Goal: Use online tool/utility: Utilize a website feature to perform a specific function

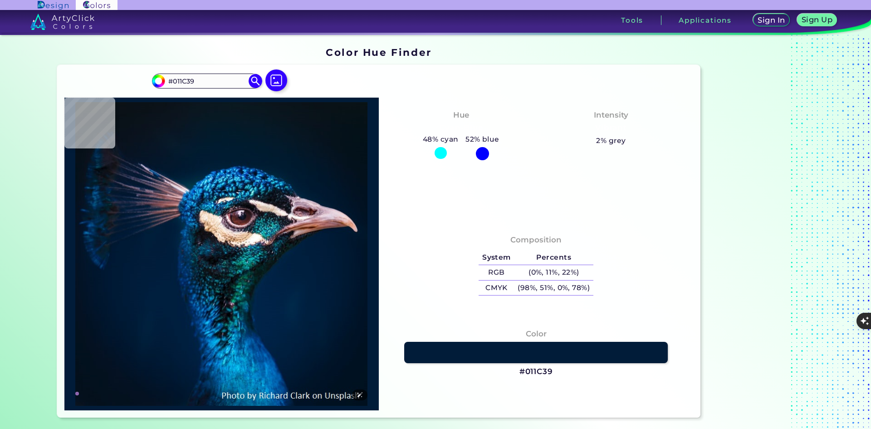
type input "#001b38"
type input "#001B38"
type input "#00152c"
type input "#00152C"
type input "#011327"
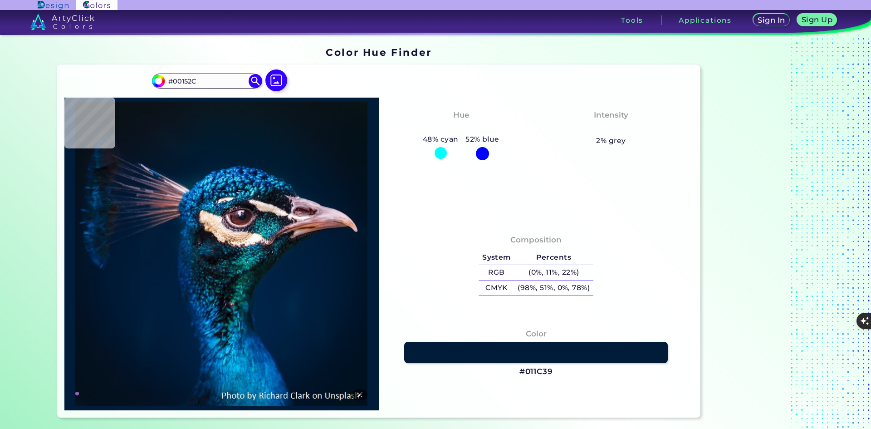
type input "#011327"
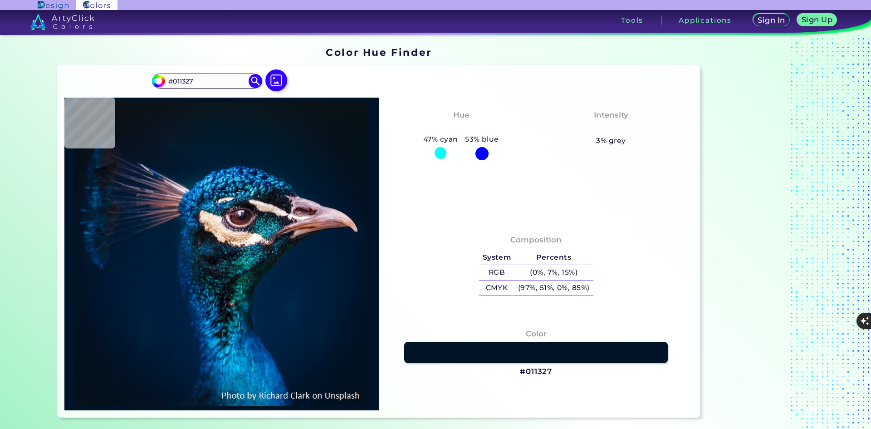
type input "#021019"
type input "#03111a"
type input "#03111A"
type input "#031219"
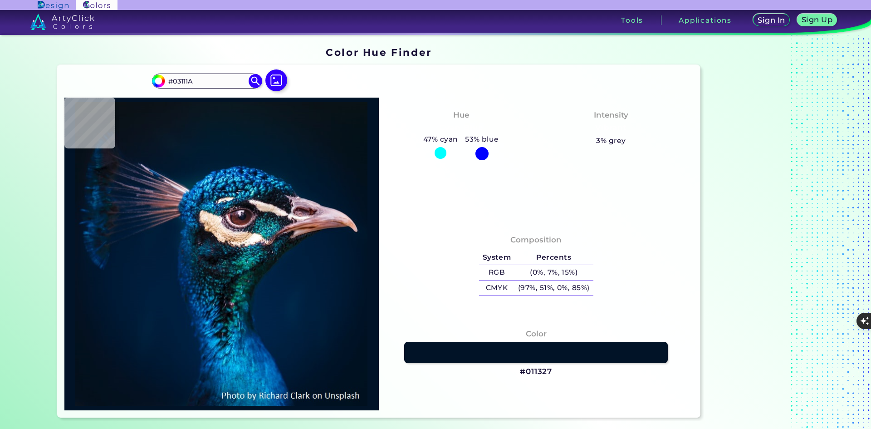
type input "#031219"
type input "#041119"
type input "#04111a"
type input "#04111A"
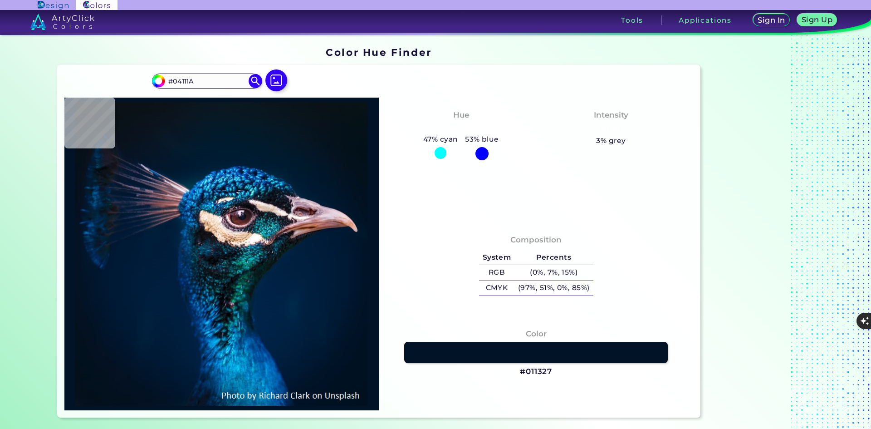
type input "#05121a"
type input "#05121A"
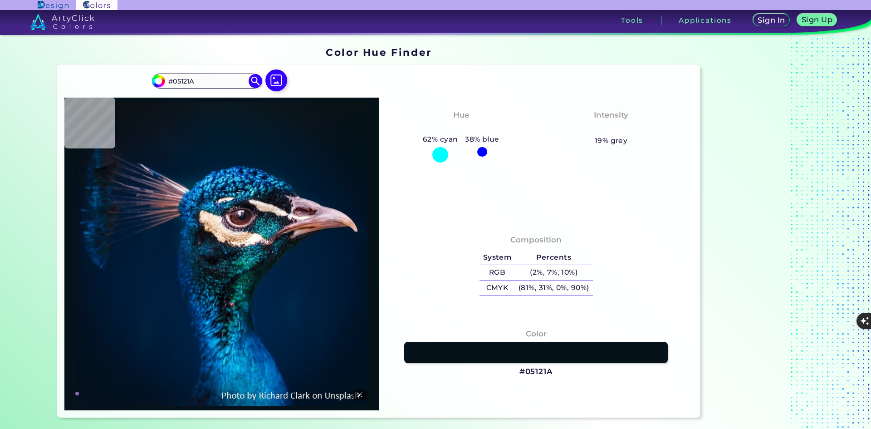
type input "#08121c"
type input "#08121C"
type input "#08111c"
type input "#08111C"
type input "#09131d"
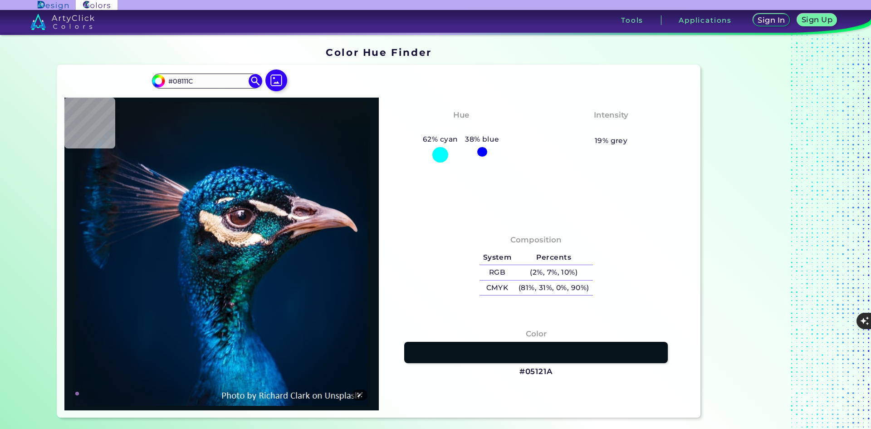
type input "#09131D"
type input "#09141d"
type input "#09141D"
type input "#0a141e"
type input "#0A141E"
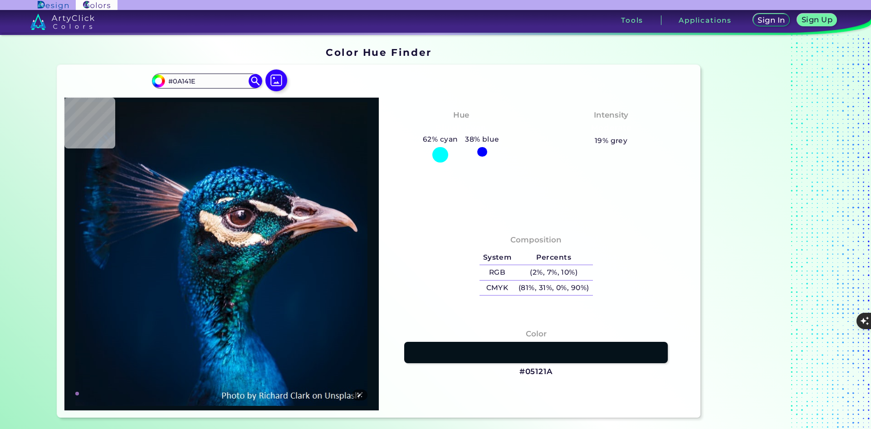
type input "#0b151f"
type input "#0B151F"
type input "#09161f"
type input "#09161F"
type input "#09161e"
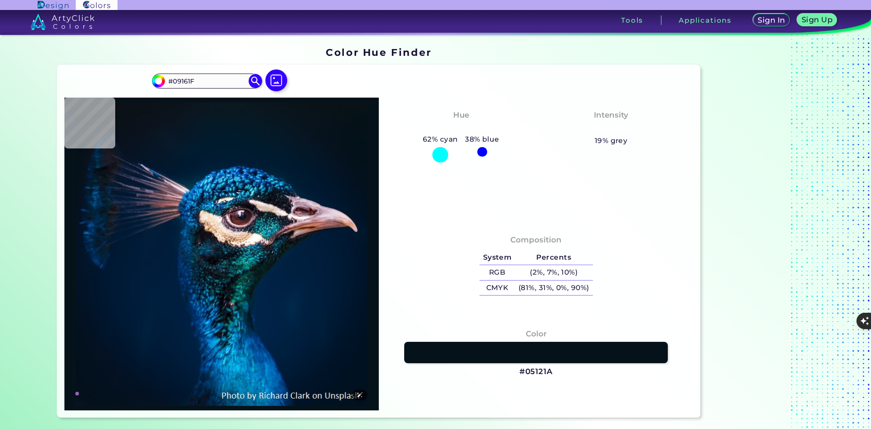
type input "#09161E"
type input "#0b141b"
type input "#0B141B"
click at [280, 77] on img at bounding box center [276, 80] width 26 height 26
click at [0, 0] on input "file" at bounding box center [0, 0] width 0 height 0
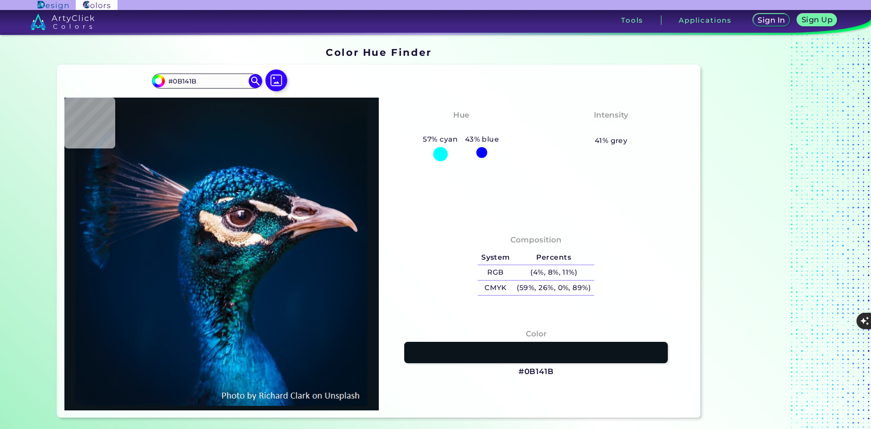
type input "#001f3e"
type input "#001F3E"
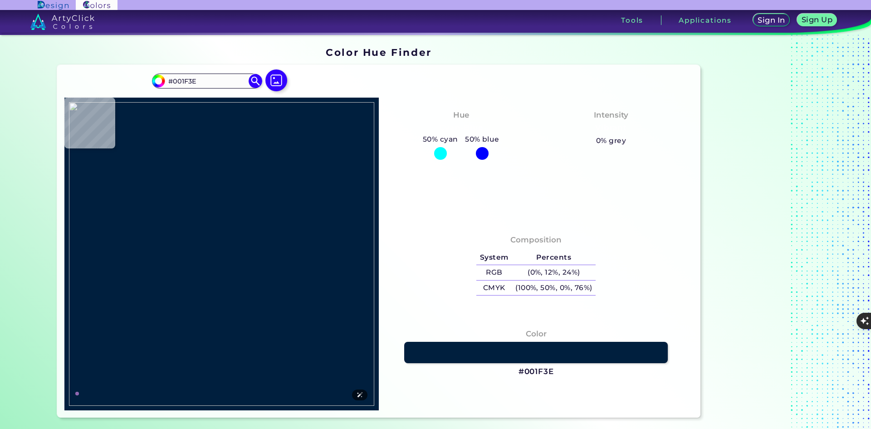
type input "#58c2e4"
type input "#58C2E4"
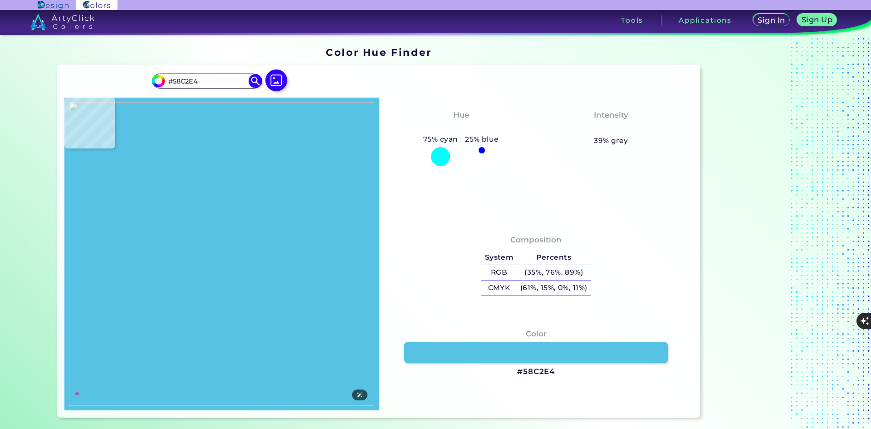
type input "#58c2e6"
type input "#58C2E6"
type input "#5cc4e7"
type input "#5CC4E7"
type input "#5dc3e3"
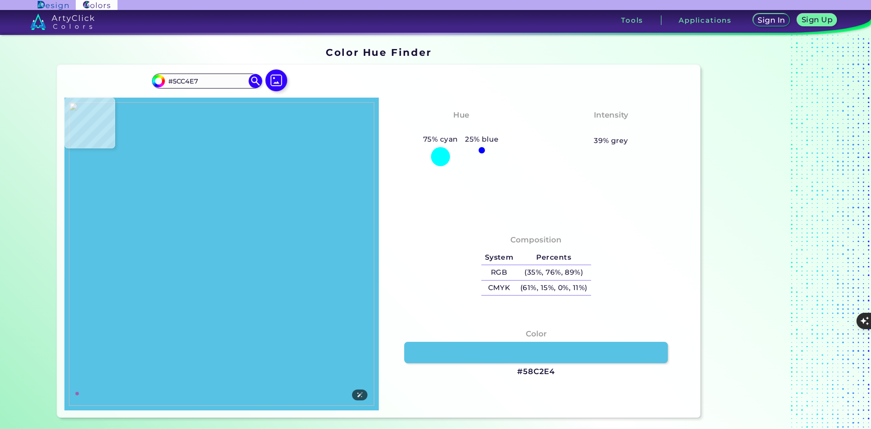
type input "#5DC3E3"
type input "#61c5e3"
type input "#61C5E3"
type input "#6bc8e0"
type input "#6BC8E0"
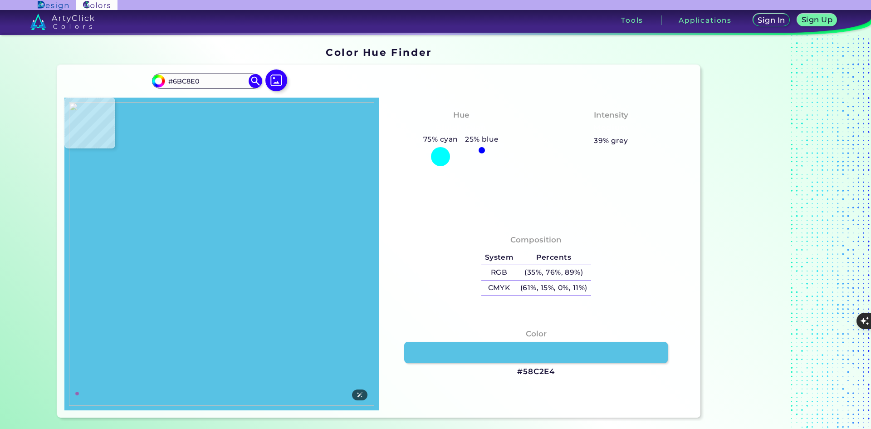
type input "#83d3ec"
type input "#83D3EC"
type input "#74c9e4"
type input "#74C9E4"
type input "#ac1e20"
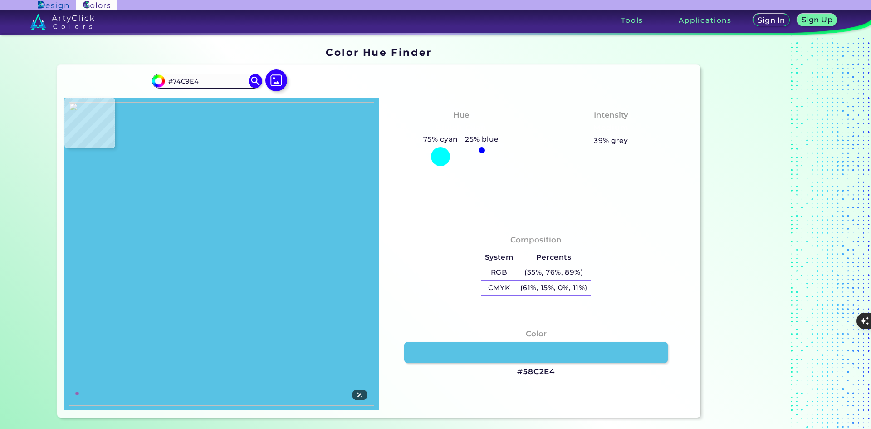
type input "#AC1E20"
type input "#40c6e4"
type input "#40C6E4"
type input "#69c5e1"
type input "#69C5E1"
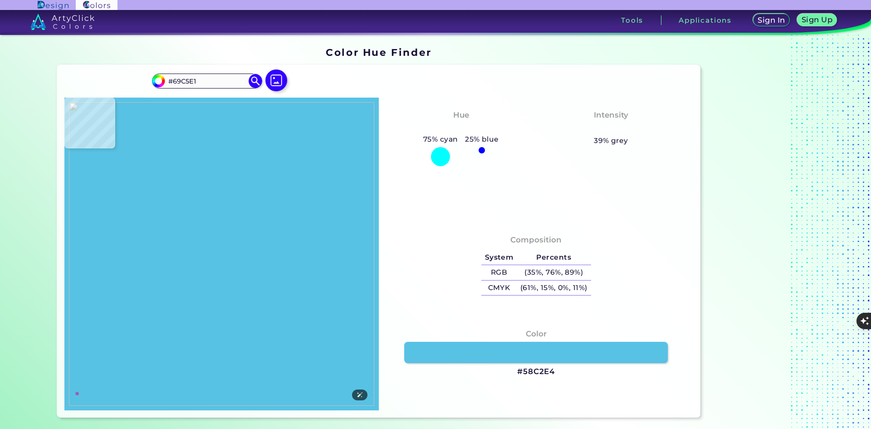
type input "#60c0de"
type input "#60C0DE"
type input "#60c3e3"
type input "#60C3E3"
type input "#299eca"
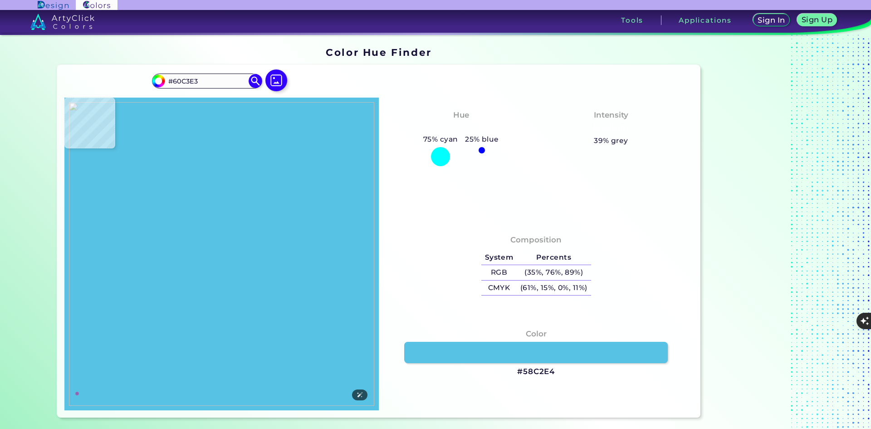
type input "#299ECA"
type input "#5bbddf"
type input "#5BBDDF"
type input "#5abfde"
type input "#5ABFDE"
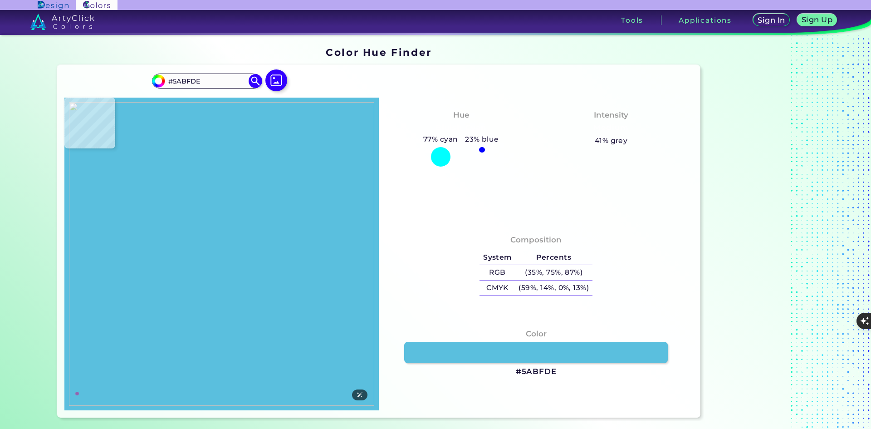
type input "#52badb"
type input "#52BADB"
type input "#54bde0"
type input "#54BDE0"
type input "#58c1e1"
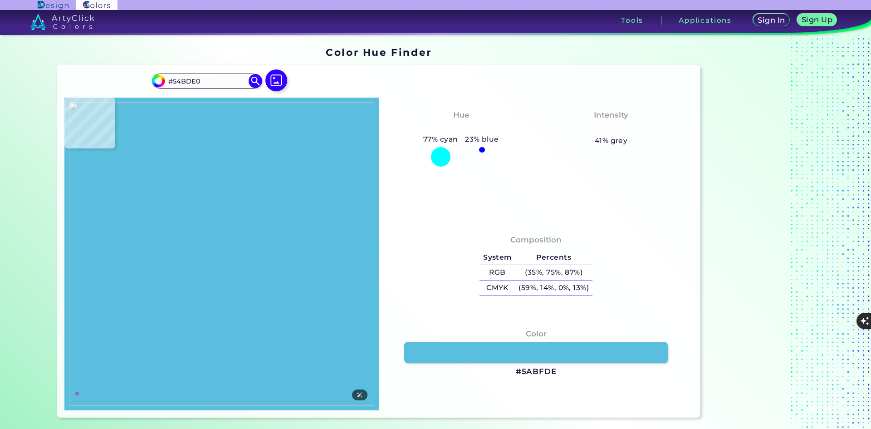
type input "#58C1E1"
type input "#4fbadf"
type input "#4FBADF"
type input "#4cb9df"
type input "#4CB9DF"
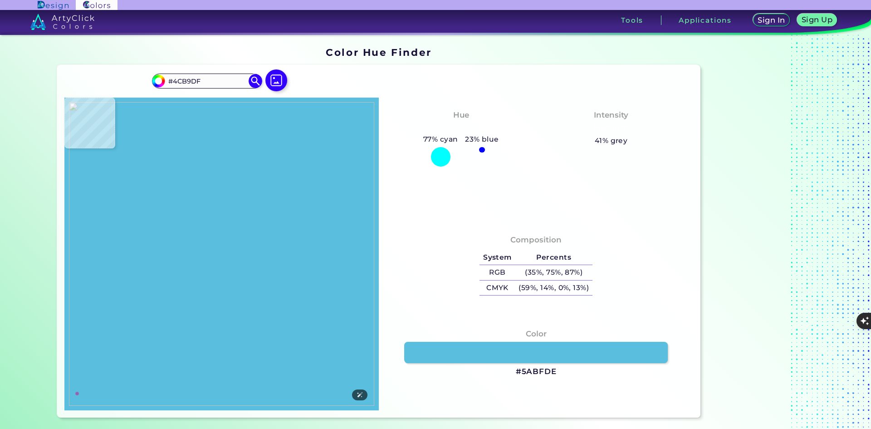
type input "#4dbfe2"
type input "#4DBFE2"
type input "#0d88c3"
type input "#0D88C3"
type input "#46b8dc"
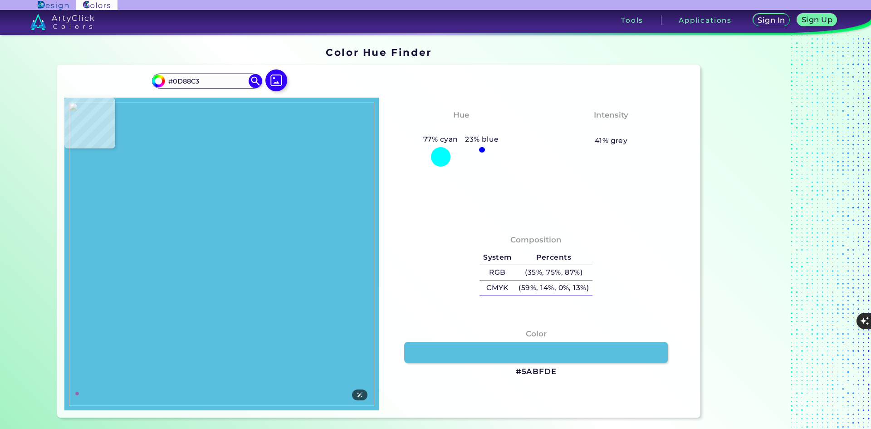
type input "#46B8DC"
type input "#3eb1d6"
type input "#3EB1D6"
type input "#3cb3db"
type input "#3CB3DB"
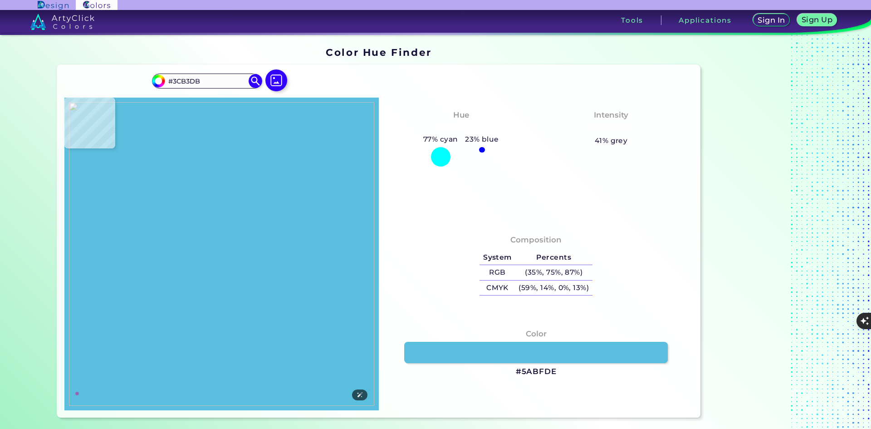
type input "#50c2e7"
type input "#50C2E7"
type input "#46b9de"
type input "#46B9DE"
type input "#4ec0e3"
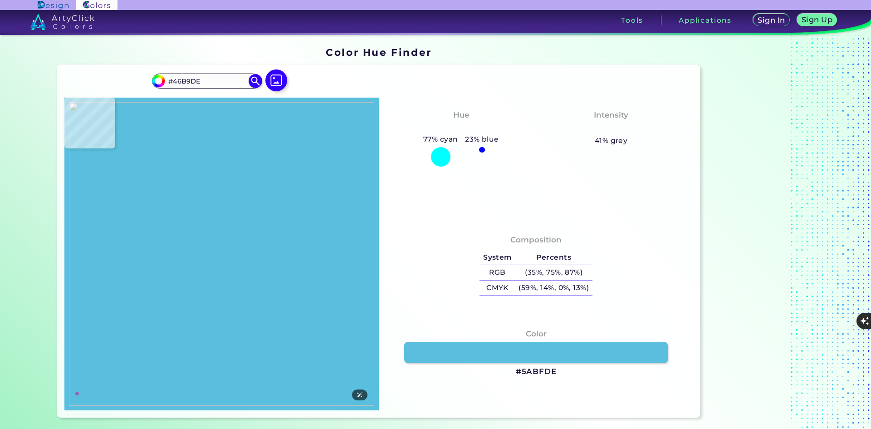
type input "#4EC0E3"
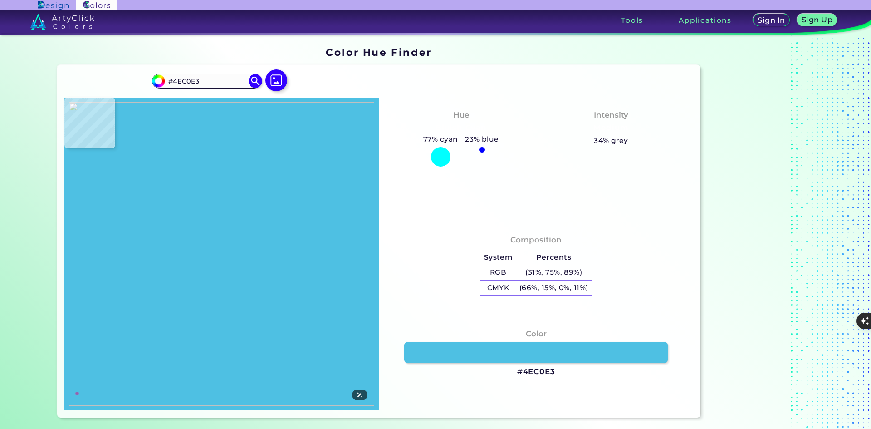
type input "#46b8dd"
type input "#46B8DD"
type input "#4bbedf"
type input "#4BBEDF"
type input "#4dbee3"
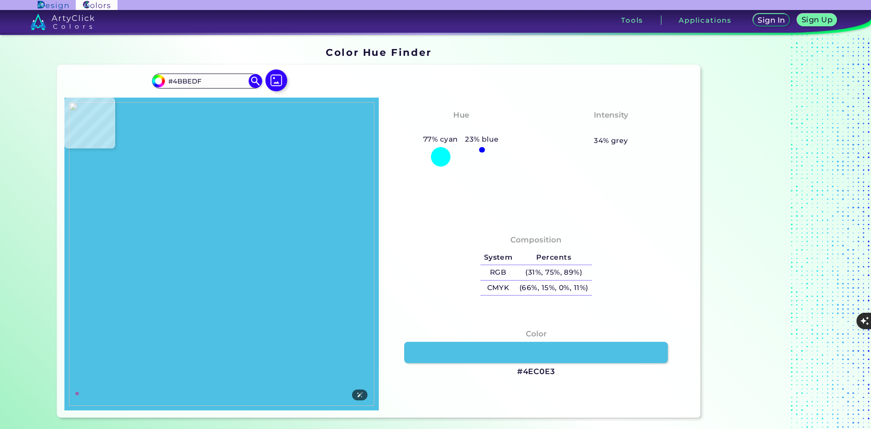
type input "#4DBEE3"
type input "#4bbade"
type input "#4BBADE"
type input "#52c2e5"
type input "#52C2E5"
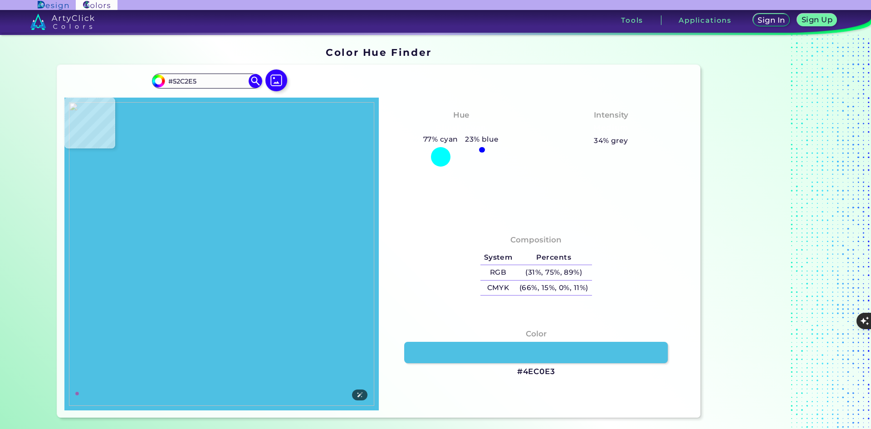
type input "#47b8de"
type input "#47B8DE"
type input "#4dbde2"
type input "#4DBDE2"
type input "#4ebfe4"
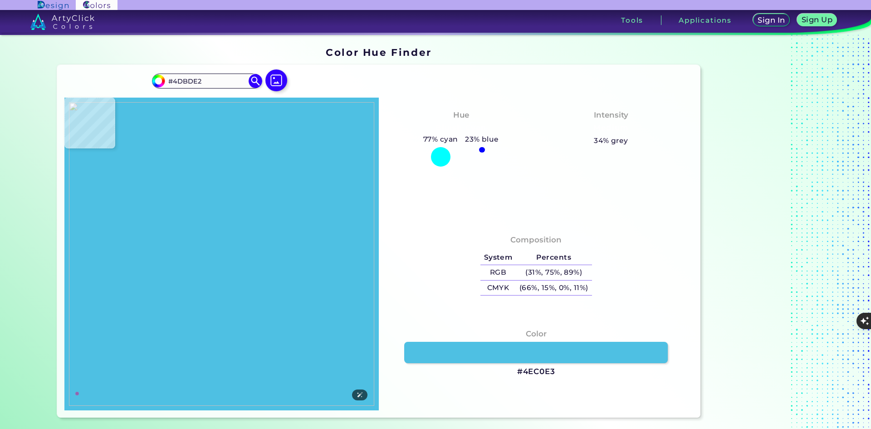
type input "#4EBFE4"
type input "#52c1e5"
type input "#52C1E5"
type input "#53bee1"
type input "#53BEE1"
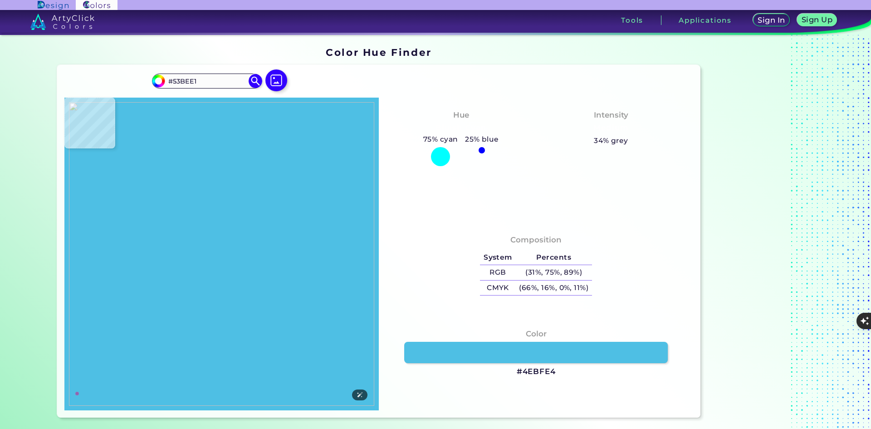
type input "#5ac2e4"
type input "#5AC2E4"
type input "#53bcdc"
type input "#53BCDC"
type input "#54bfe4"
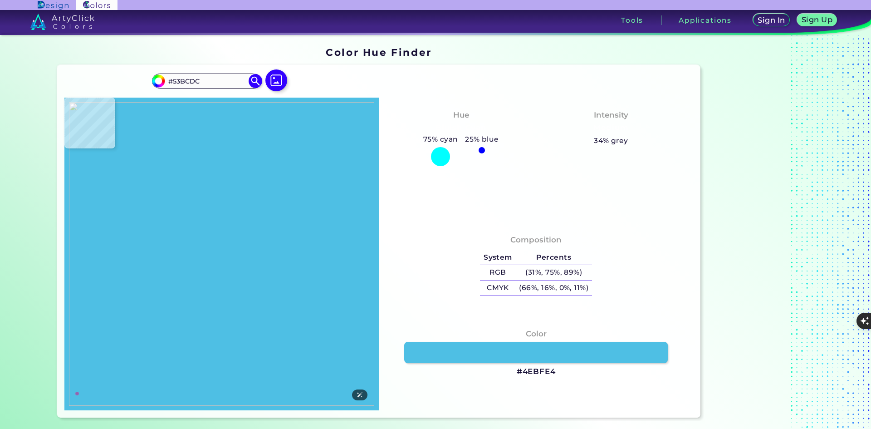
type input "#54BFE4"
type input "#59c5ea"
type input "#59C5EA"
type input "#5bc5e9"
type input "#5BC5E9"
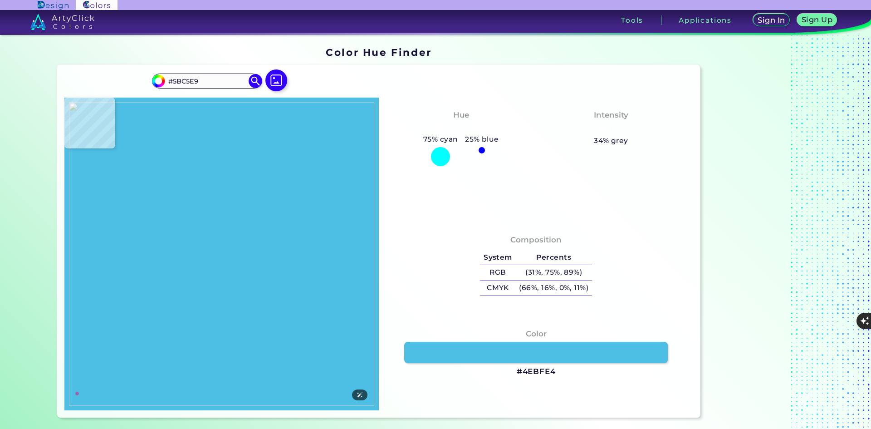
type input "#59c5eb"
type input "#59C5EB"
type input "#5bc4e4"
type input "#5BC4E4"
type input "#50bfe4"
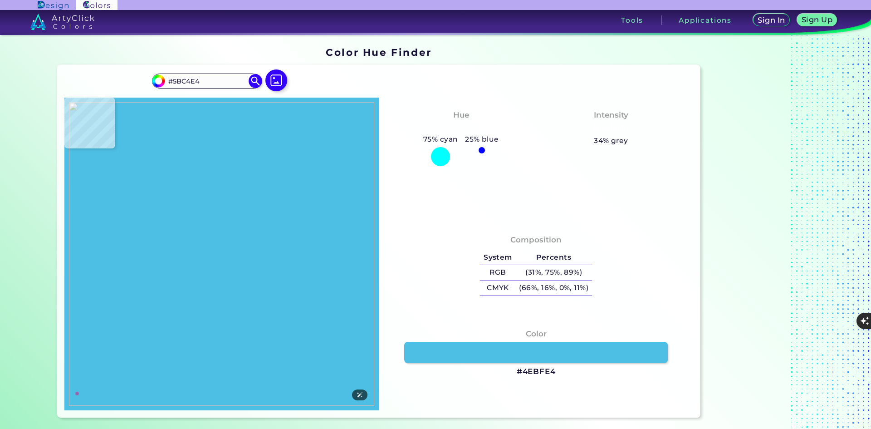
type input "#50BFE4"
type input "#55c1e7"
type input "#55C1E7"
type input "#51bfe5"
type input "#51BFE5"
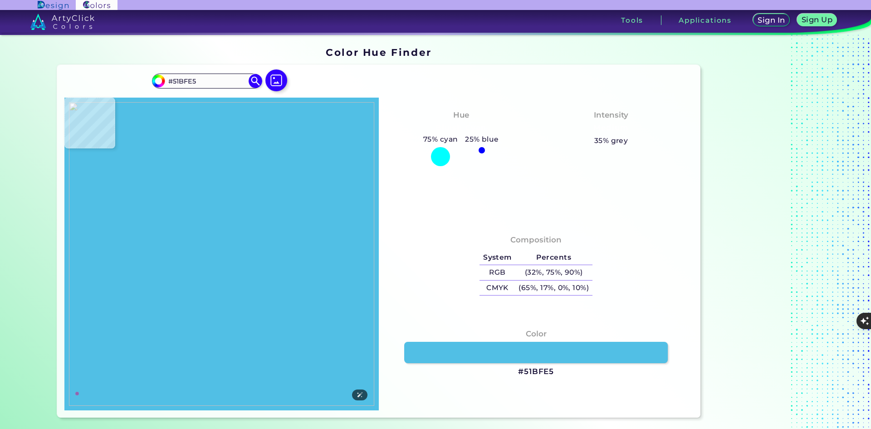
type input "#52c1e4"
type input "#52C1E4"
type input "#50c0e5"
type input "#50C0E5"
type input "#56c2e8"
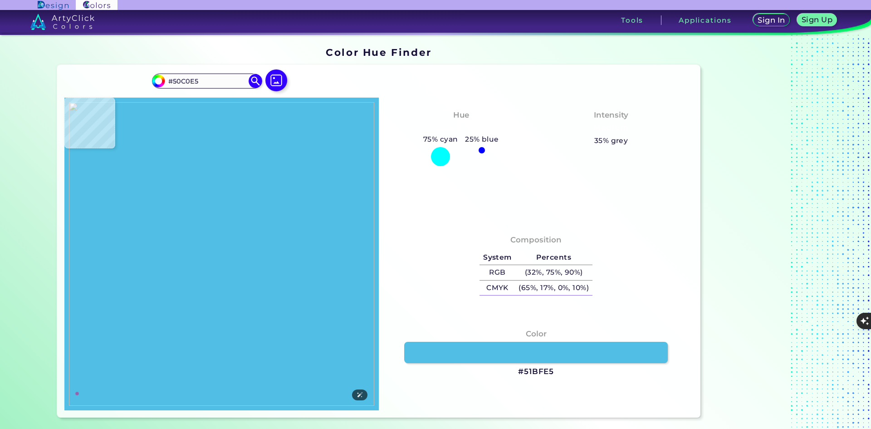
type input "#56C2E8"
type input "#56c4ec"
type input "#56C4EC"
type input "#4ac0e7"
type input "#4AC0E7"
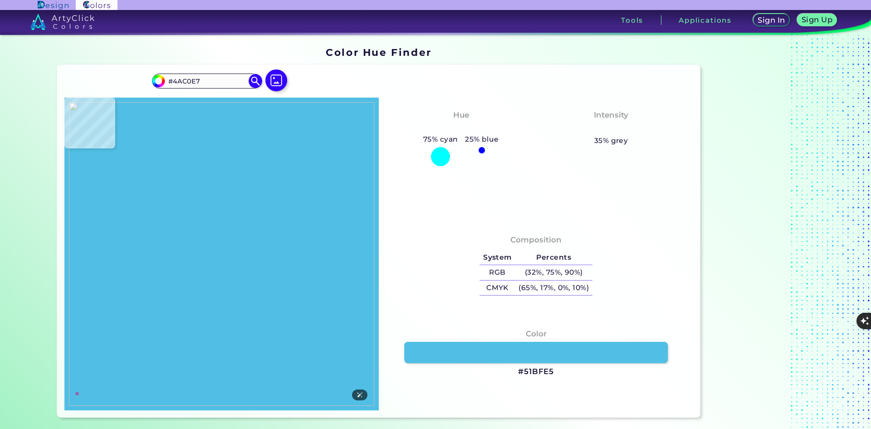
type input "#49b7e0"
type input "#49B7E0"
type input "#4ebee3"
type input "#4EBEE3"
type input "#4cbbe1"
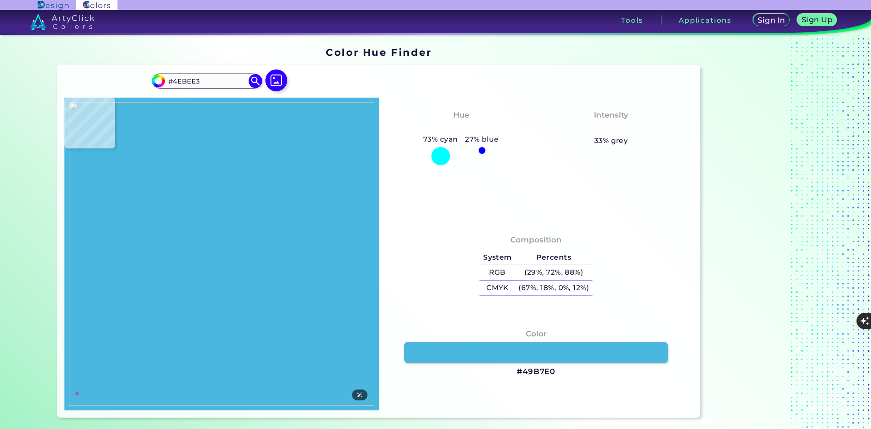
type input "#4CBBE1"
type input "#55c2e9"
type input "#55C2E9"
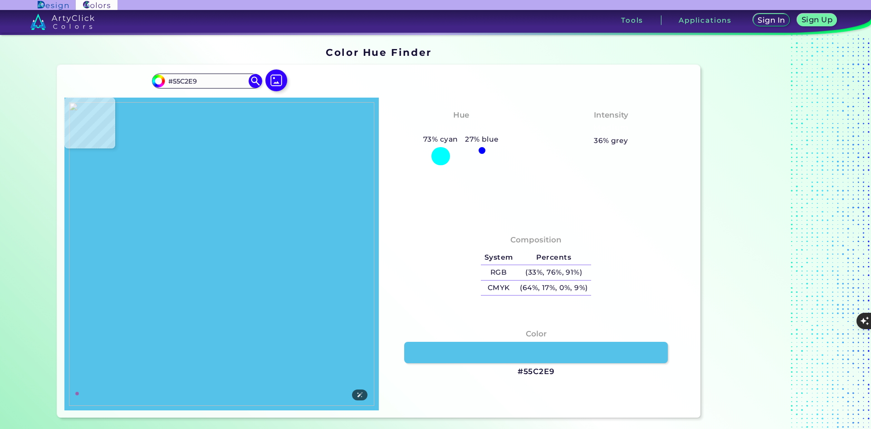
type input "#4fbde2"
type input "#4FBDE2"
type input "#4fbde3"
type input "#4FBDE3"
type input "#50c1e8"
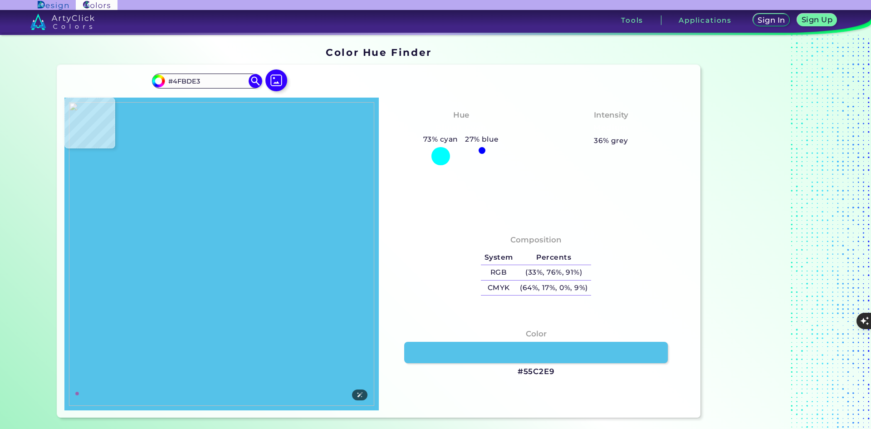
type input "#50C1E8"
type input "#4dbce1"
type input "#4DBCE1"
type input "#4fbee4"
type input "#4FBEE4"
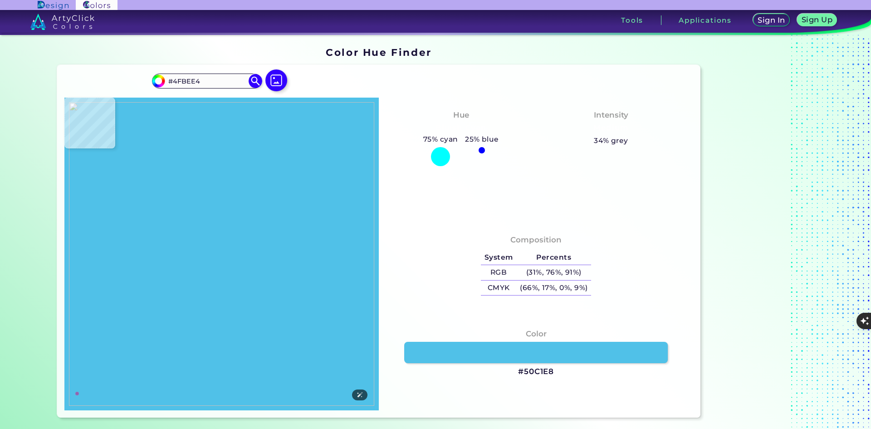
type input "#4dbde4"
type input "#4DBDE4"
type input "#4cc1e5"
type input "#4CC1E5"
type input "#4abee5"
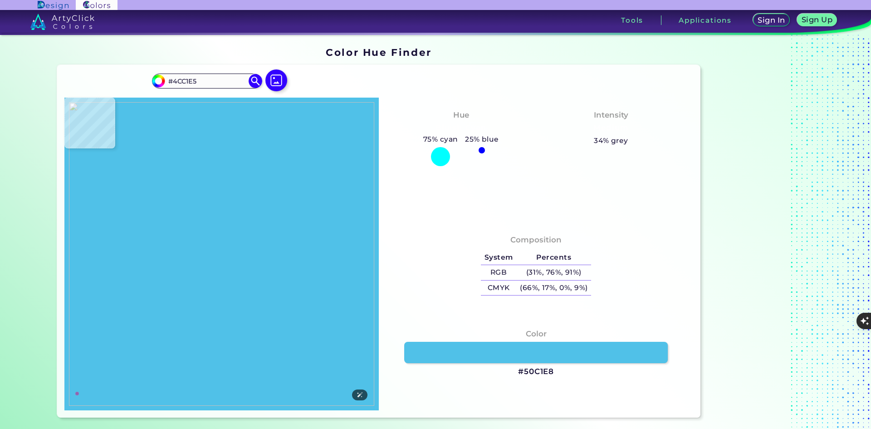
type input "#4ABEE5"
type input "#49bee5"
type input "#49BEE5"
type input "#4cc1e7"
type input "#4CC1E7"
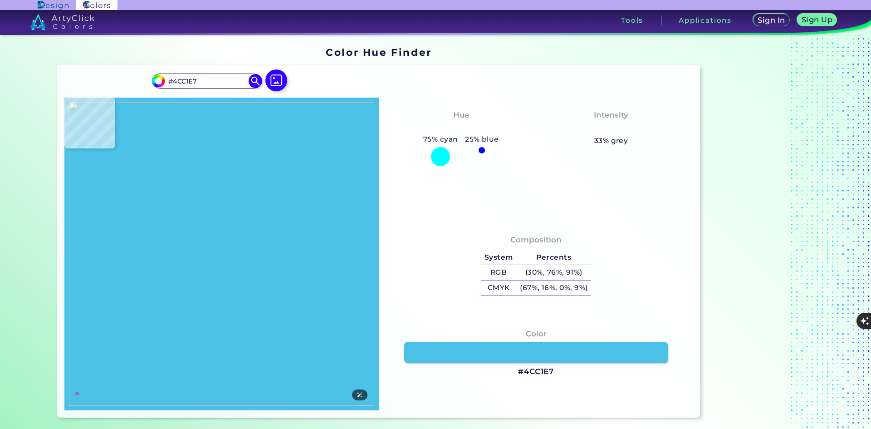
type input "#43bae3"
type input "#43BAE3"
type input "#44bde4"
type input "#44BDE4"
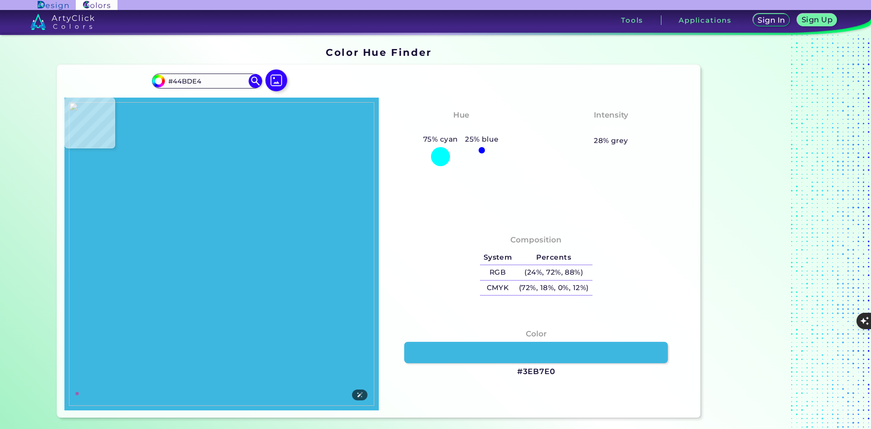
type input "#3eb7e0"
type input "#3EB7E0"
type input "#3db2dc"
type input "#3DB2DC"
type input "#44bbe4"
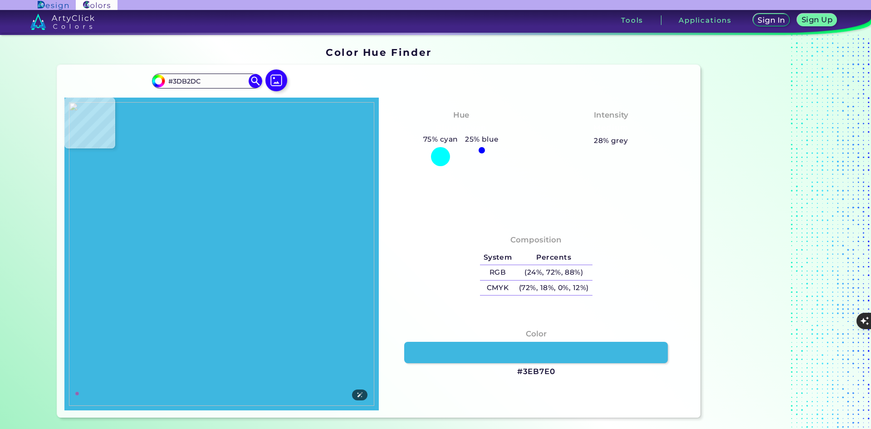
type input "#44BBE4"
type input "#44bee5"
type input "#44BEE5"
type input "#42bce3"
type input "#42BCE3"
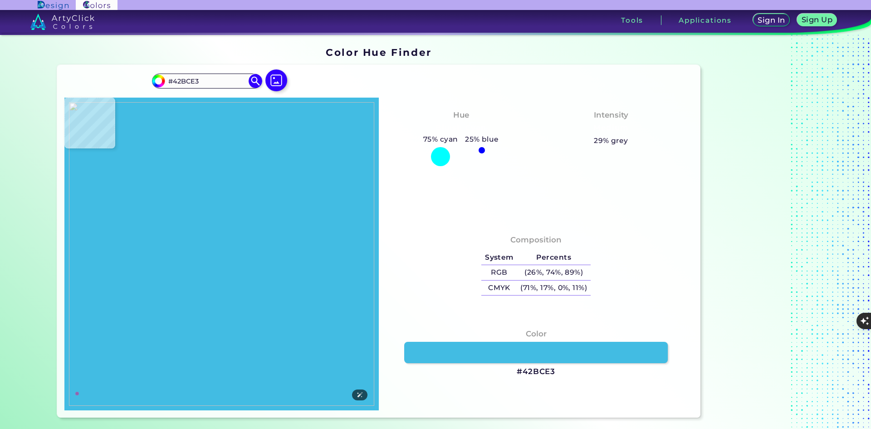
type input "#44bee5"
type input "#44BEE5"
type input "#42b9e2"
type input "#42B9E2"
type input "#42bce3"
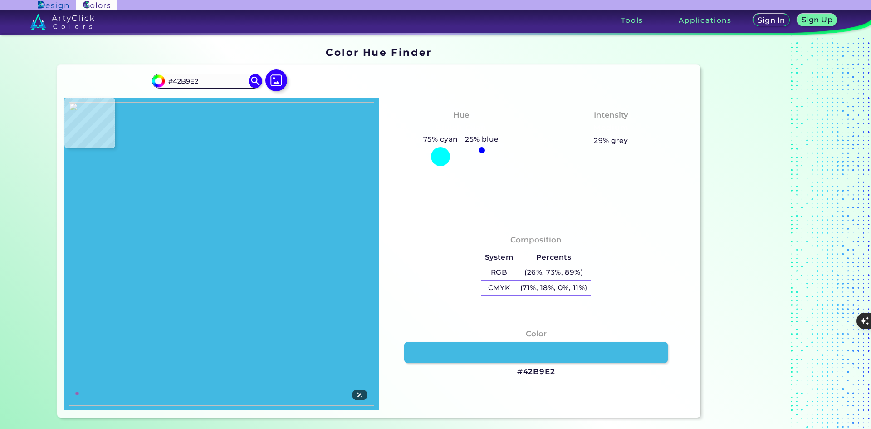
type input "#42BCE3"
type input "#44bce5"
type input "#44BCE5"
type input "#45c0e7"
type input "#45C0E7"
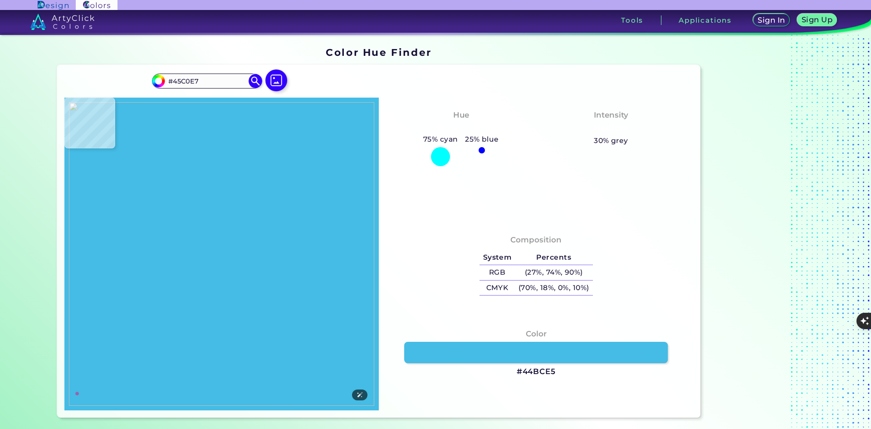
type input "#3db7e2"
type input "#3DB7E2"
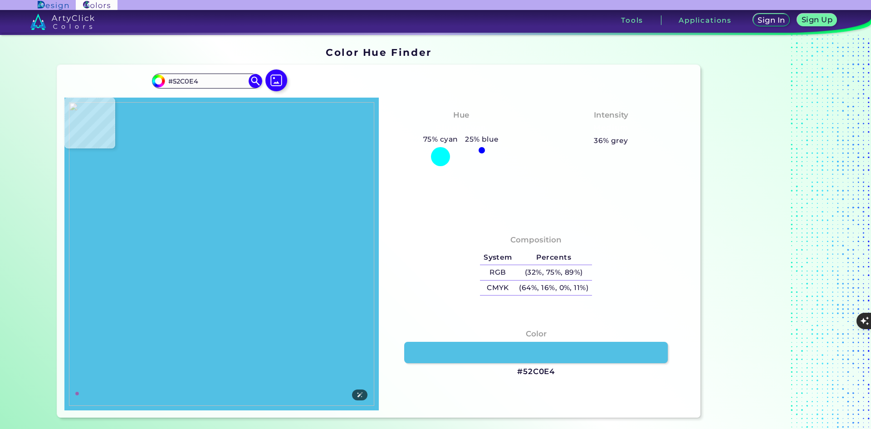
click at [236, 168] on img at bounding box center [221, 254] width 305 height 304
